Goal: Book appointment/travel/reservation

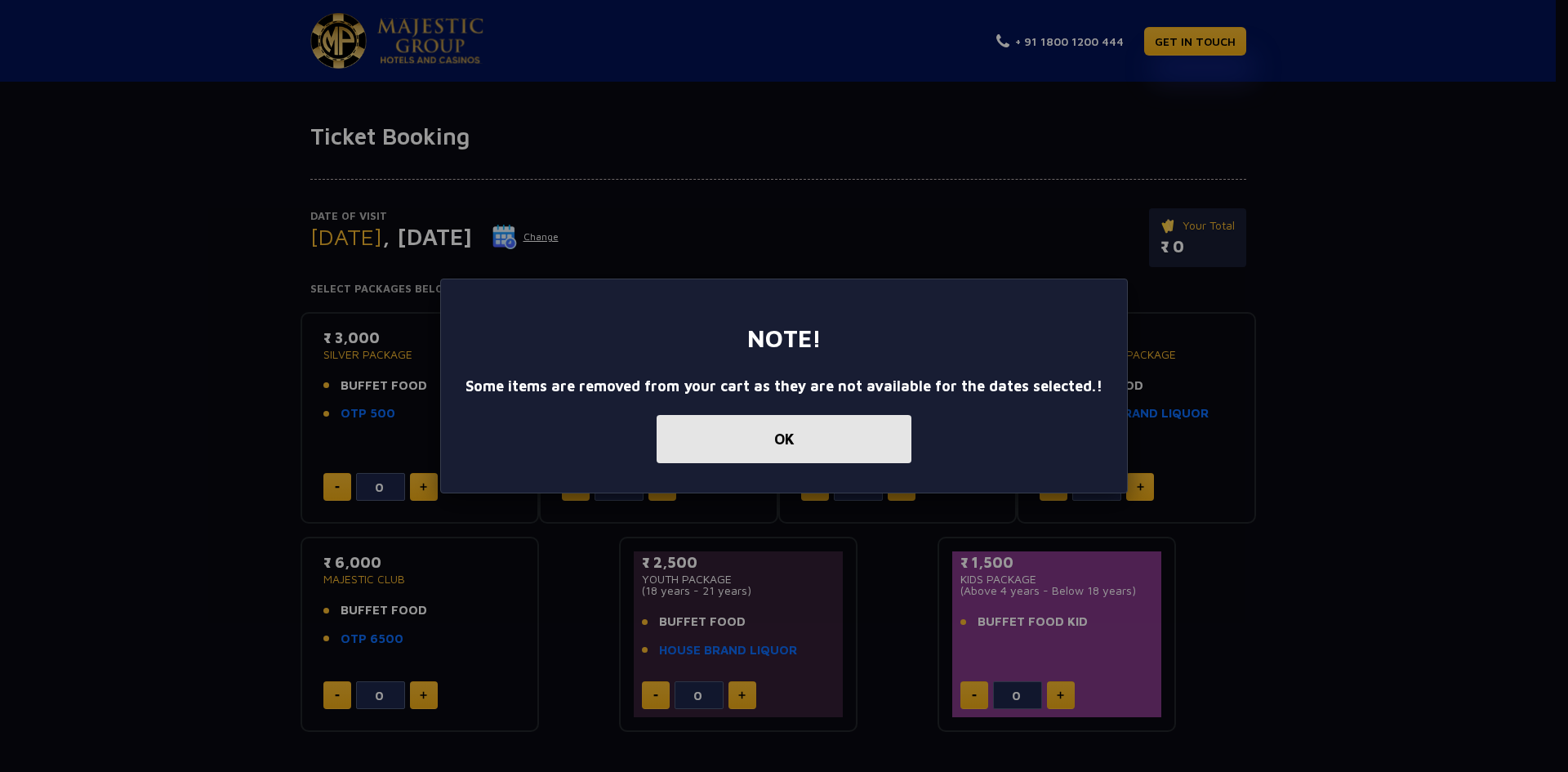
click at [793, 428] on button "OK" at bounding box center [784, 439] width 255 height 48
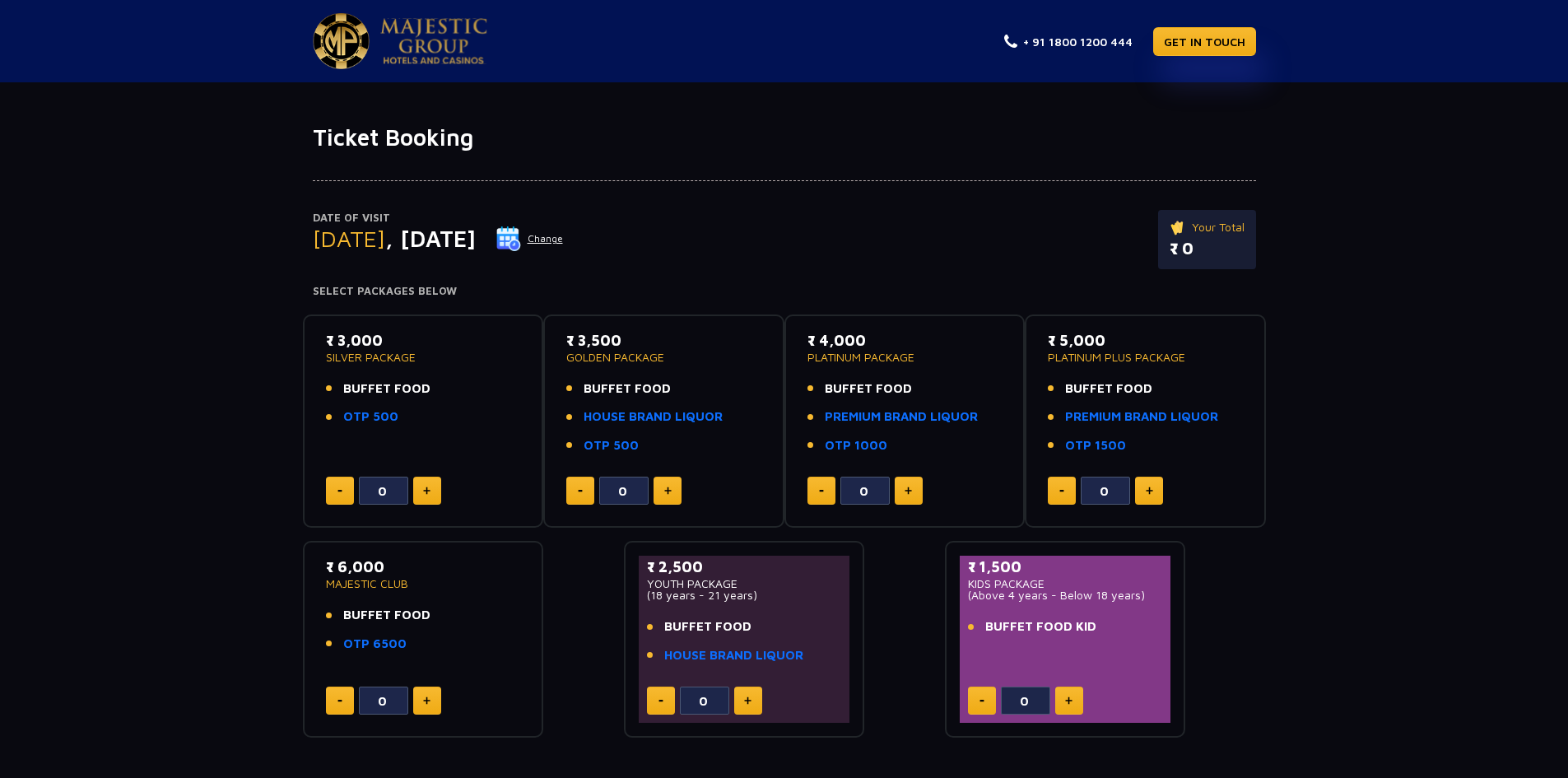
click at [564, 242] on button "Change" at bounding box center [530, 238] width 69 height 26
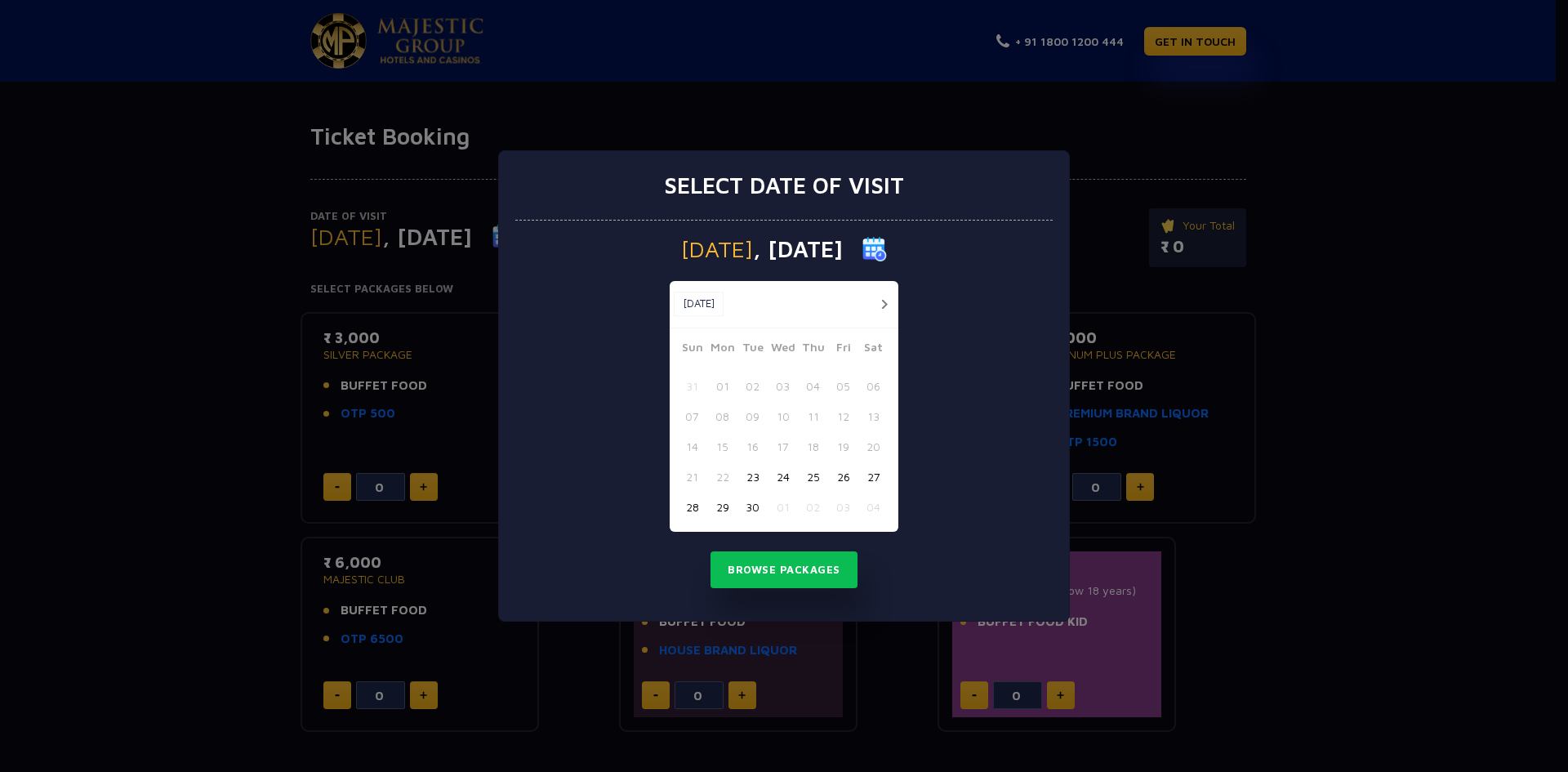
click at [878, 477] on button "27" at bounding box center [874, 477] width 30 height 30
click at [807, 569] on button "Browse Packages" at bounding box center [784, 570] width 147 height 38
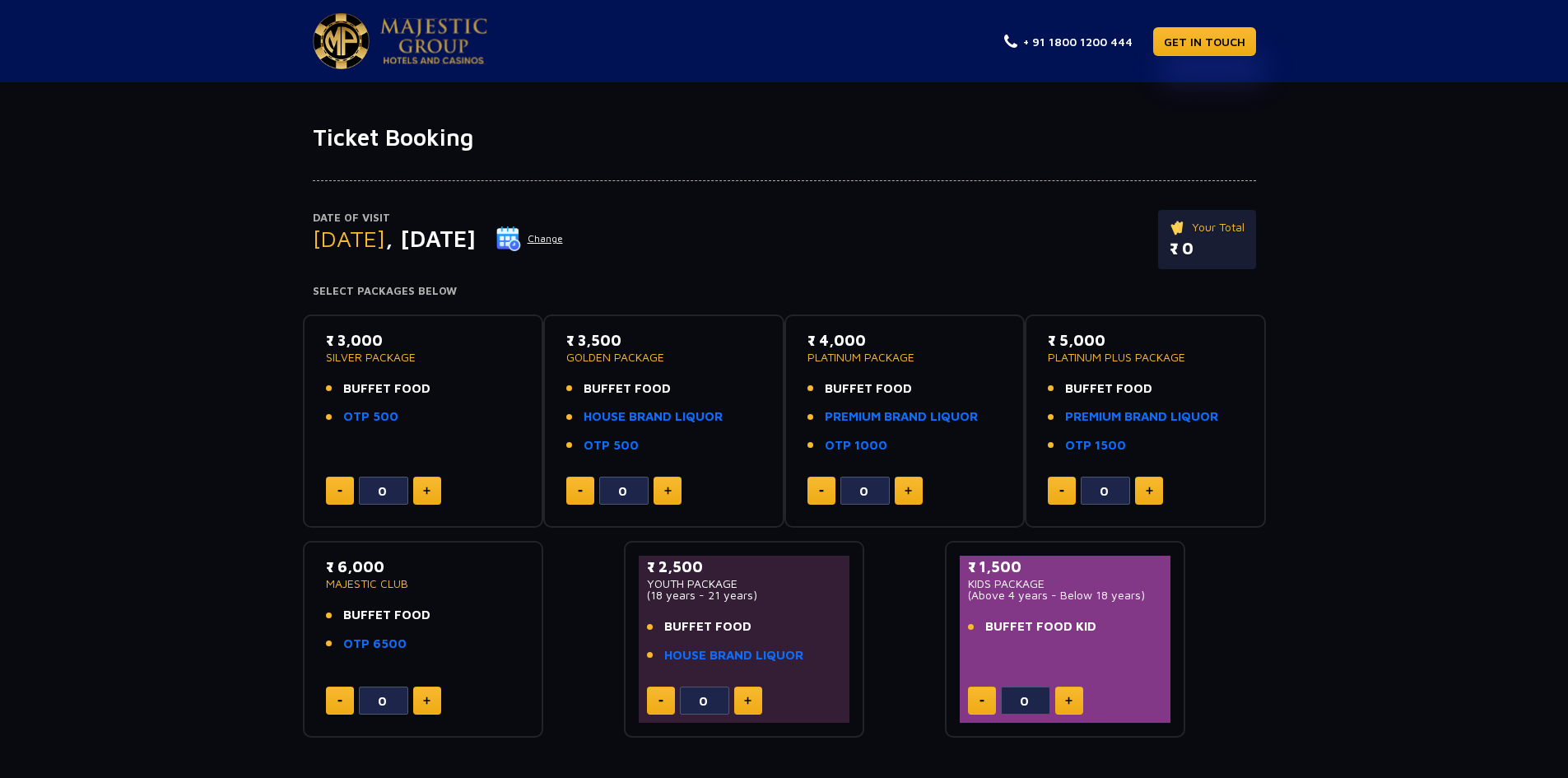
click at [813, 257] on div "Date of Visit Saturday , 27 Sep 2025 Change Your Total ₹ 0" at bounding box center [784, 248] width 943 height 76
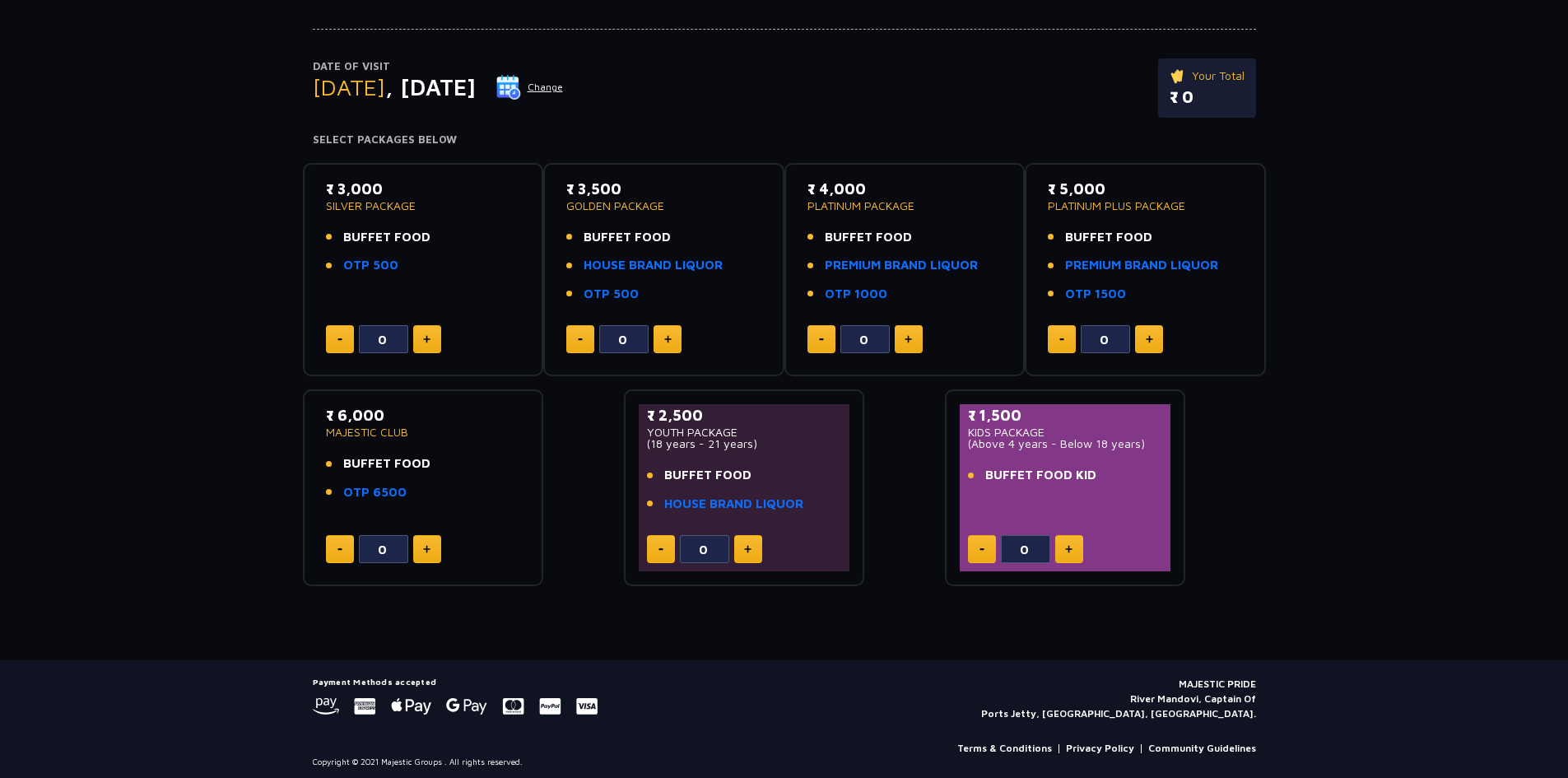
scroll to position [158, 0]
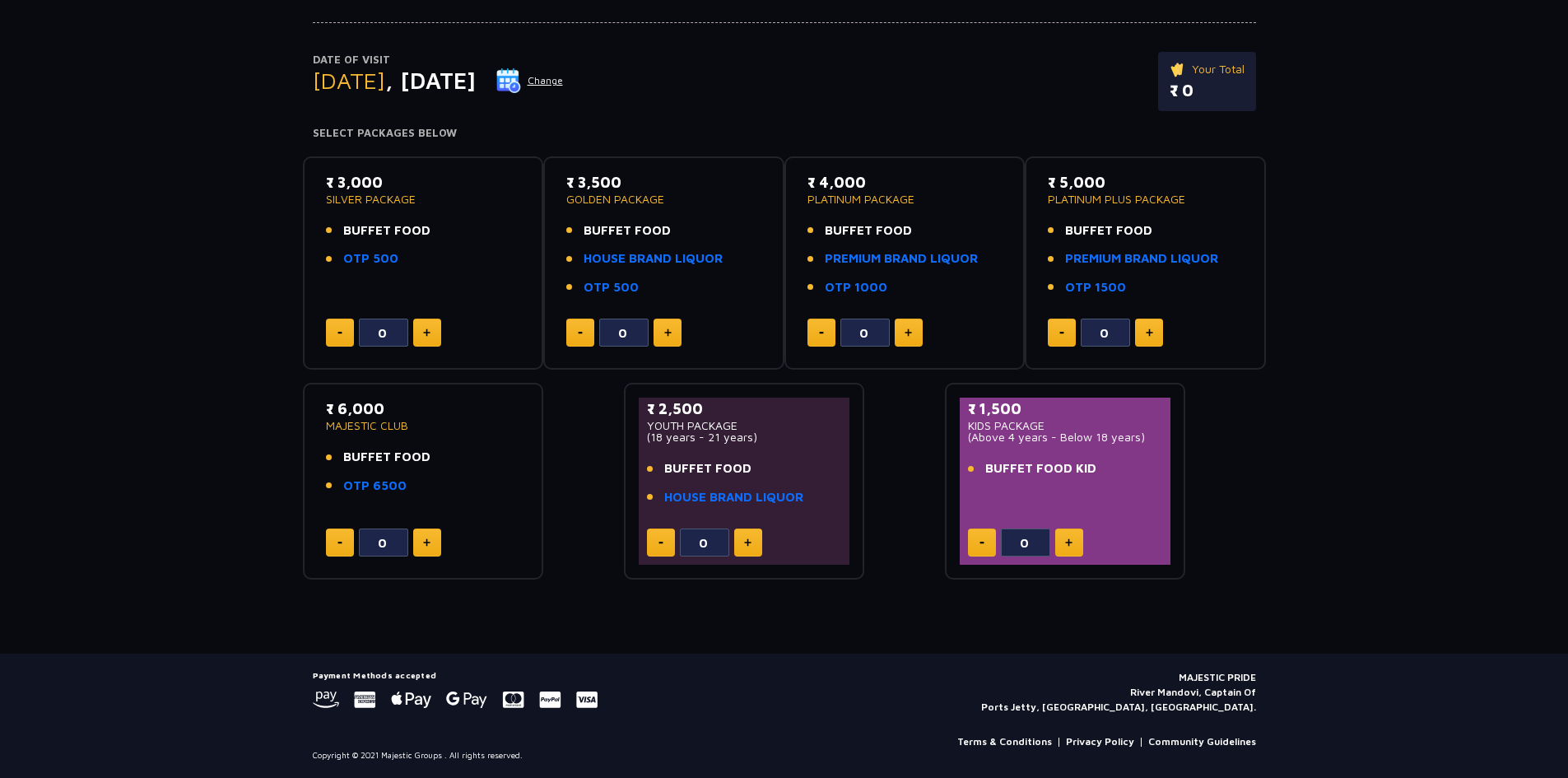
click at [777, 445] on div "₹ 2,500 YOUTH PACKAGE (18 years - 21 years) BUFFET FOOD HOUSE BRAND LIQUOR" at bounding box center [745, 456] width 195 height 118
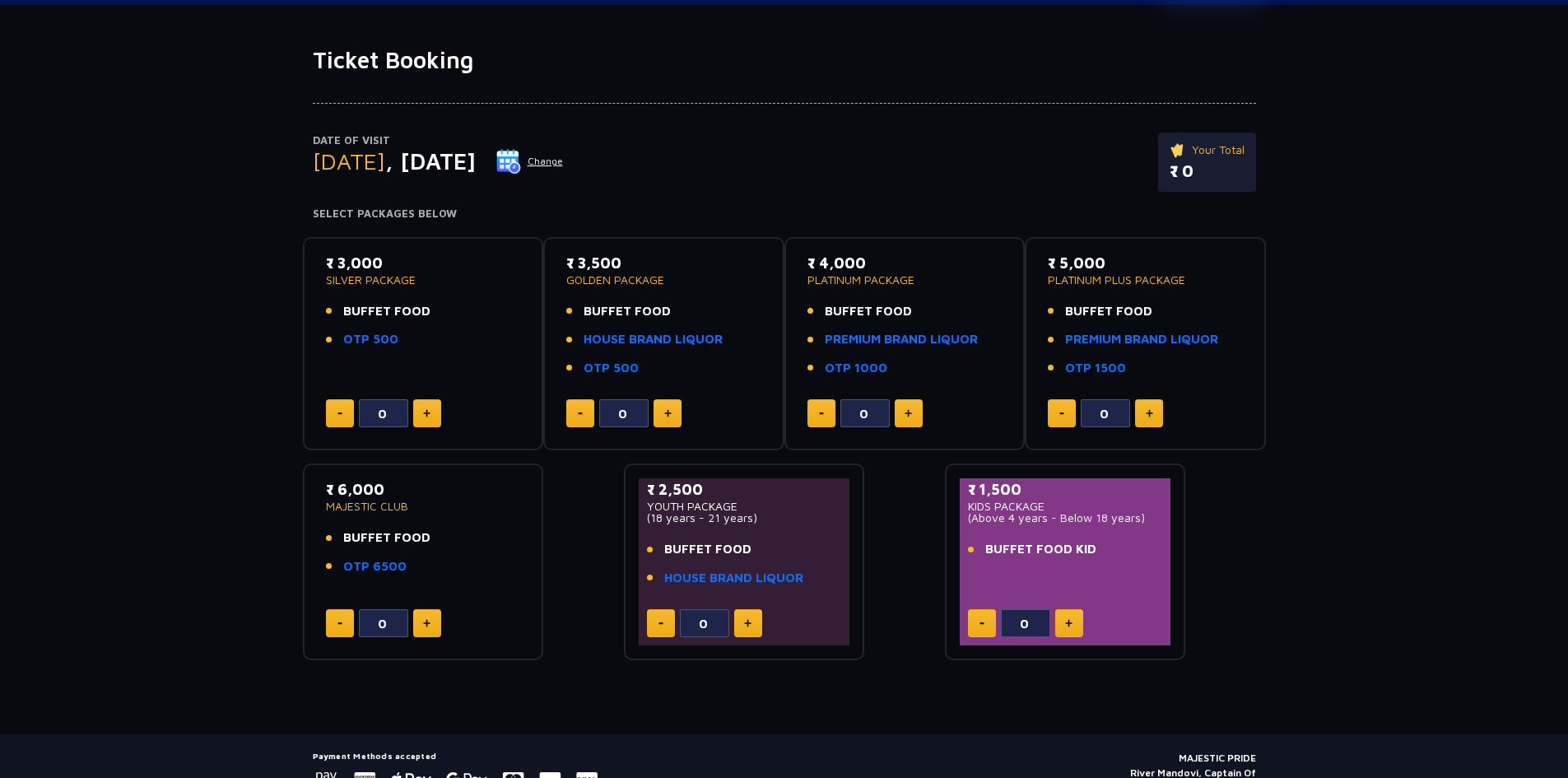
scroll to position [0, 0]
